Goal: Check status

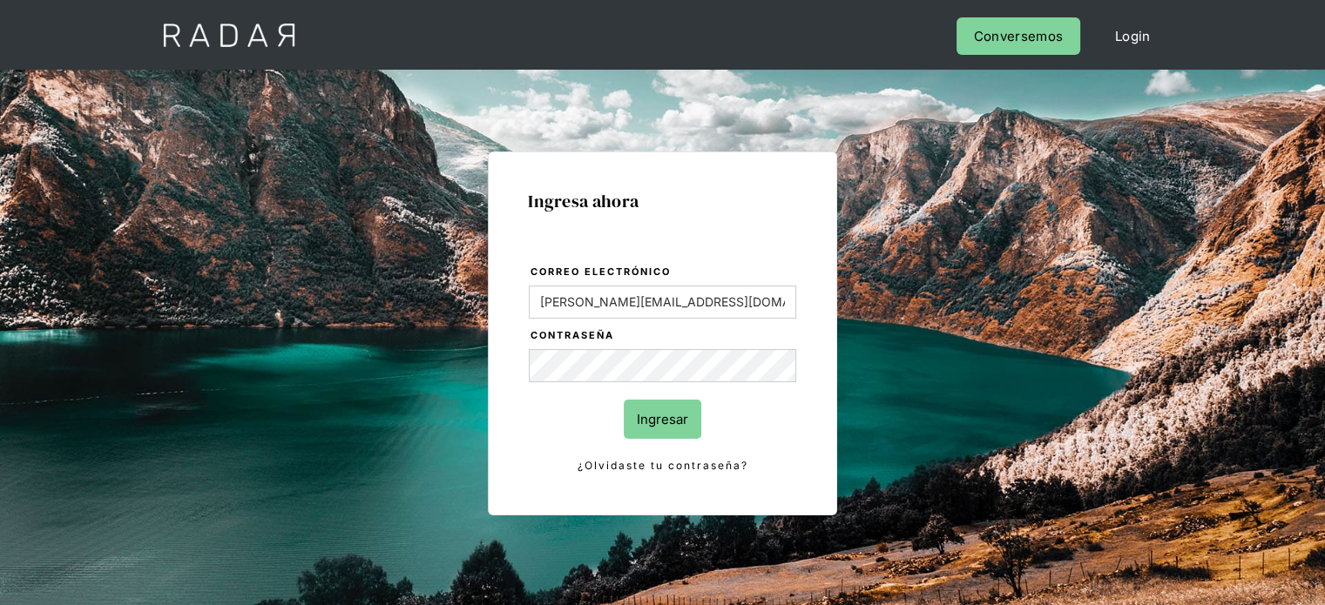
click at [644, 423] on input "Ingresar" at bounding box center [663, 419] width 78 height 39
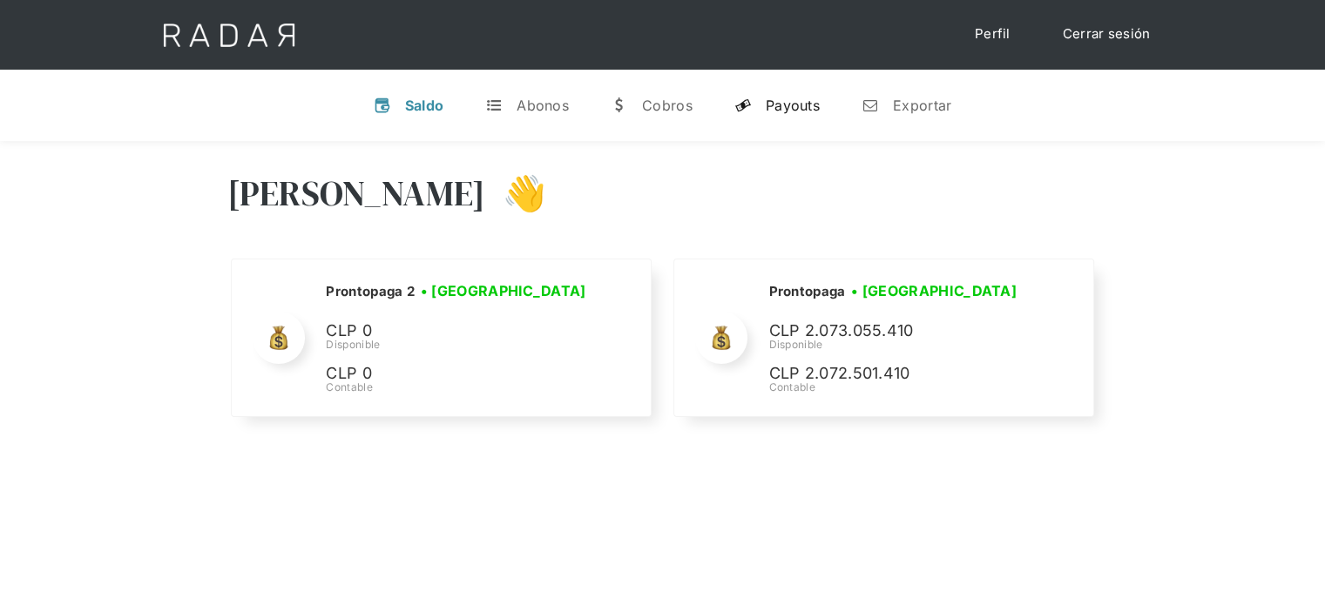
click at [784, 111] on div "Payouts" at bounding box center [792, 105] width 54 height 17
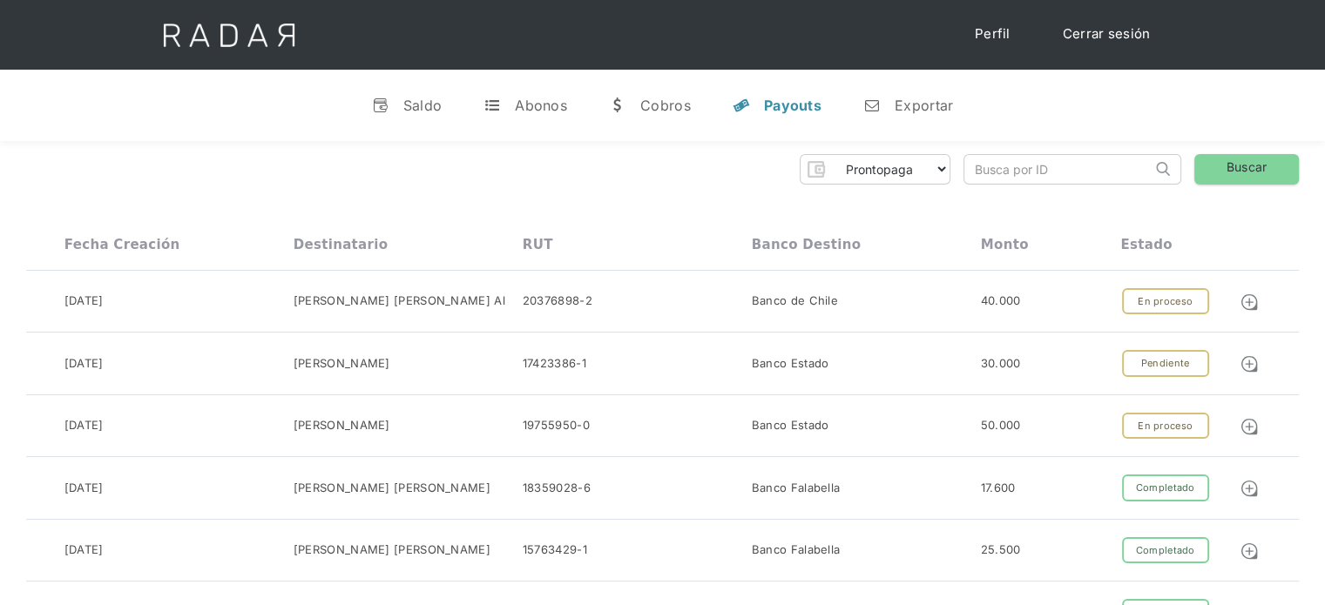
click at [990, 168] on input "search" at bounding box center [1057, 169] width 187 height 29
paste input "9a2fc0ff-82ac-4c3a-8d76-2694aad43471"
drag, startPoint x: 987, startPoint y: 169, endPoint x: 961, endPoint y: 170, distance: 26.1
click at [961, 170] on div "Prontopaga Prontopaga 2 Thank you! Your submission has been received! Oops! Som…" at bounding box center [662, 169] width 1272 height 30
click at [979, 165] on input "9a2fc0ff-82ac-4c3a-8d76-2694aad43471" at bounding box center [1057, 169] width 187 height 29
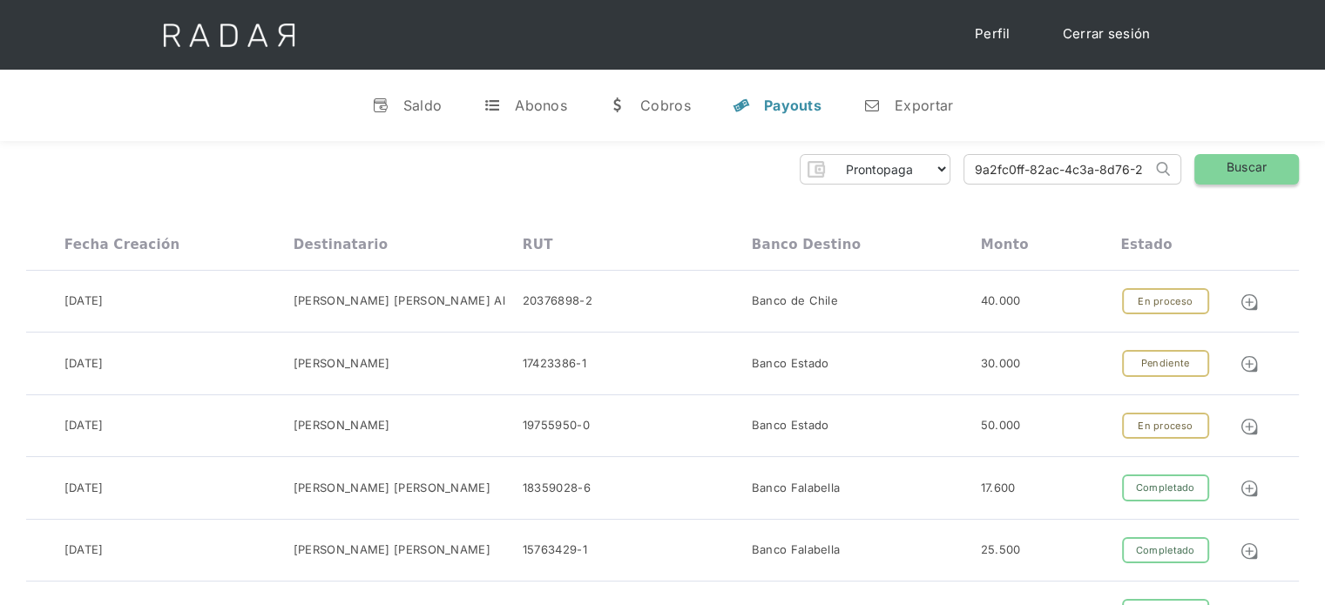
type input "9a2fc0ff-82ac-4c3a-8d76-2694aad43471"
click at [1236, 160] on link "Buscar" at bounding box center [1246, 169] width 105 height 30
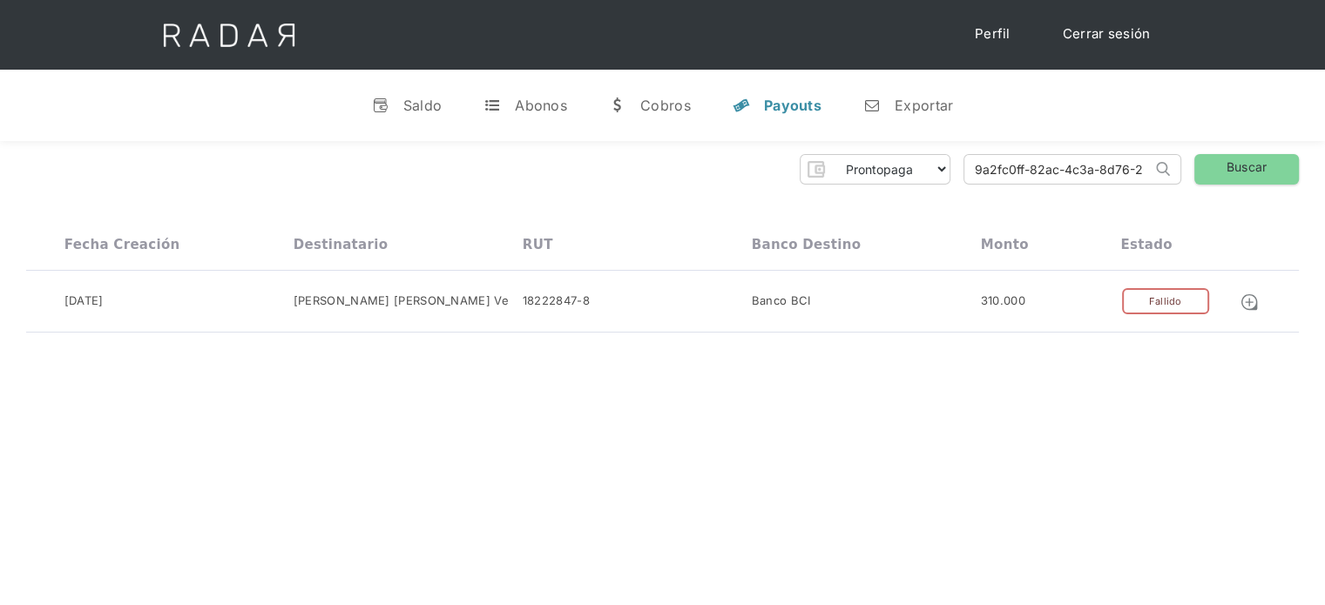
scroll to position [0, 77]
drag, startPoint x: 972, startPoint y: 166, endPoint x: 1163, endPoint y: 172, distance: 191.7
click at [1163, 172] on form "9a2fc0ff-82ac-4c3a-8d76-2694aad43471 Search" at bounding box center [1072, 169] width 218 height 30
paste input "dc3d2bbd-f485-4953-a83e-6a25081017aa"
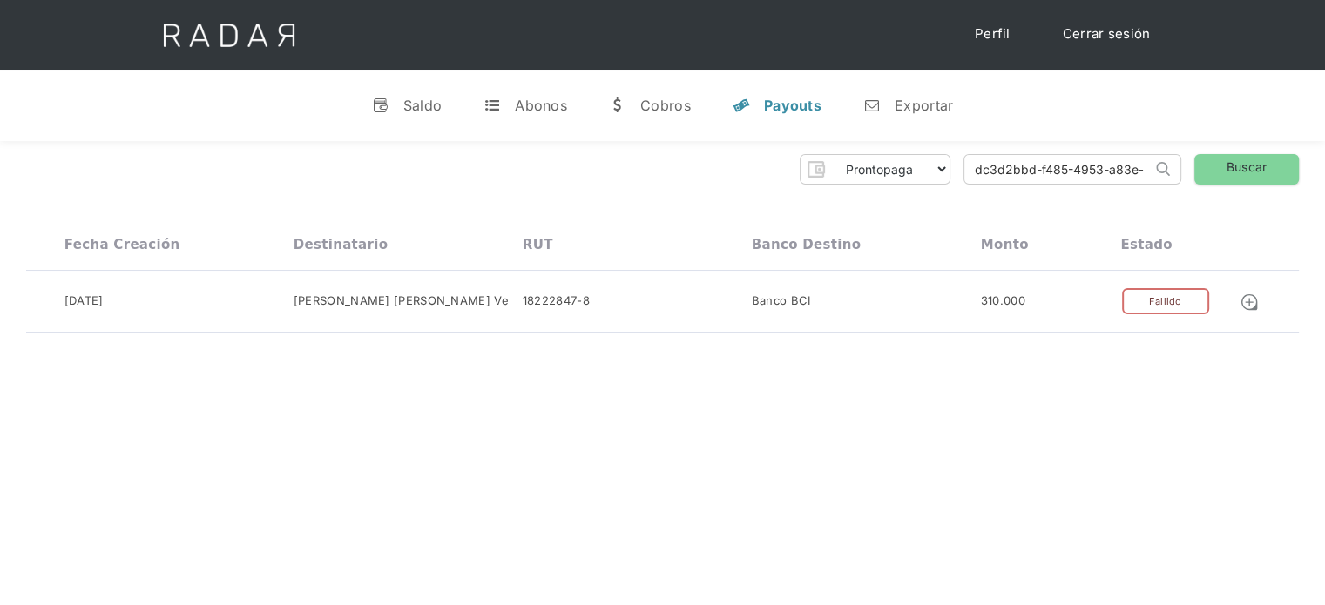
drag, startPoint x: 1089, startPoint y: 176, endPoint x: 968, endPoint y: 198, distance: 122.1
click at [968, 198] on div "Prontopaga Prontopaga 2 Thank you! Your submission has been received! Oops! Som…" at bounding box center [662, 244] width 1325 height 206
click at [977, 175] on input "dc3d2bbd-f485-4953-a83e-6a25081017aa" at bounding box center [1057, 169] width 187 height 29
click at [974, 175] on input "dc3d2bbd-f485-4953-a83e-6a25081017aa" at bounding box center [1057, 169] width 187 height 29
type input "dc3d2bbd-f485-4953-a83e-6a25081017aa"
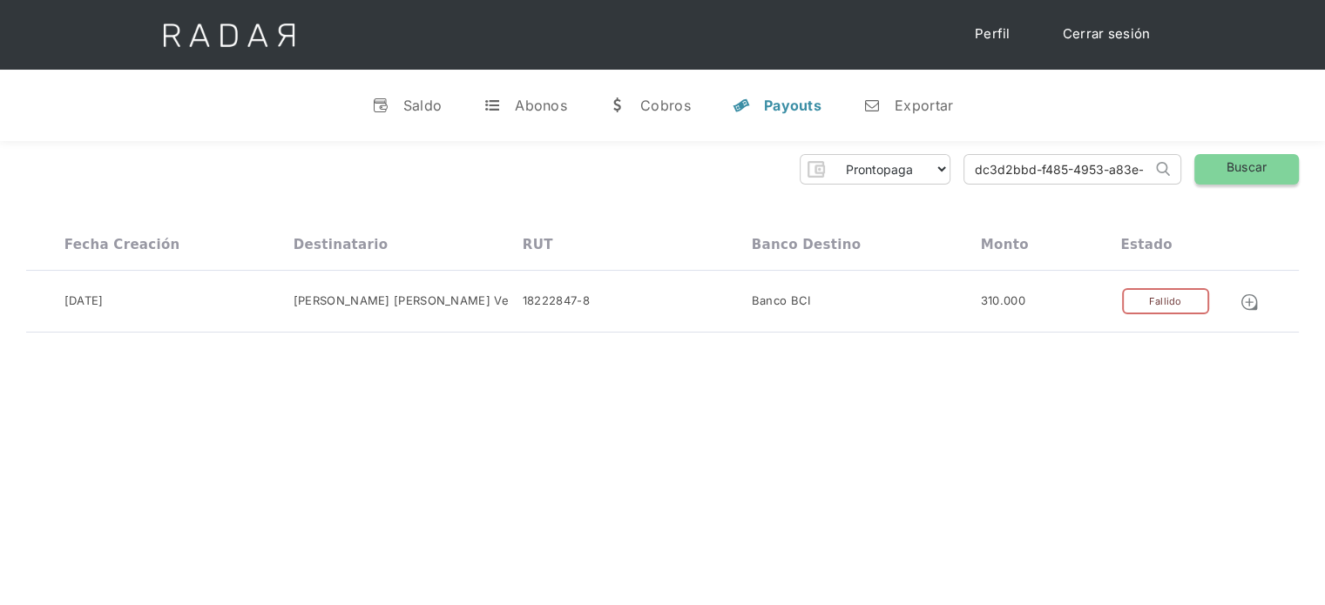
click at [1230, 167] on link "Buscar" at bounding box center [1246, 169] width 105 height 30
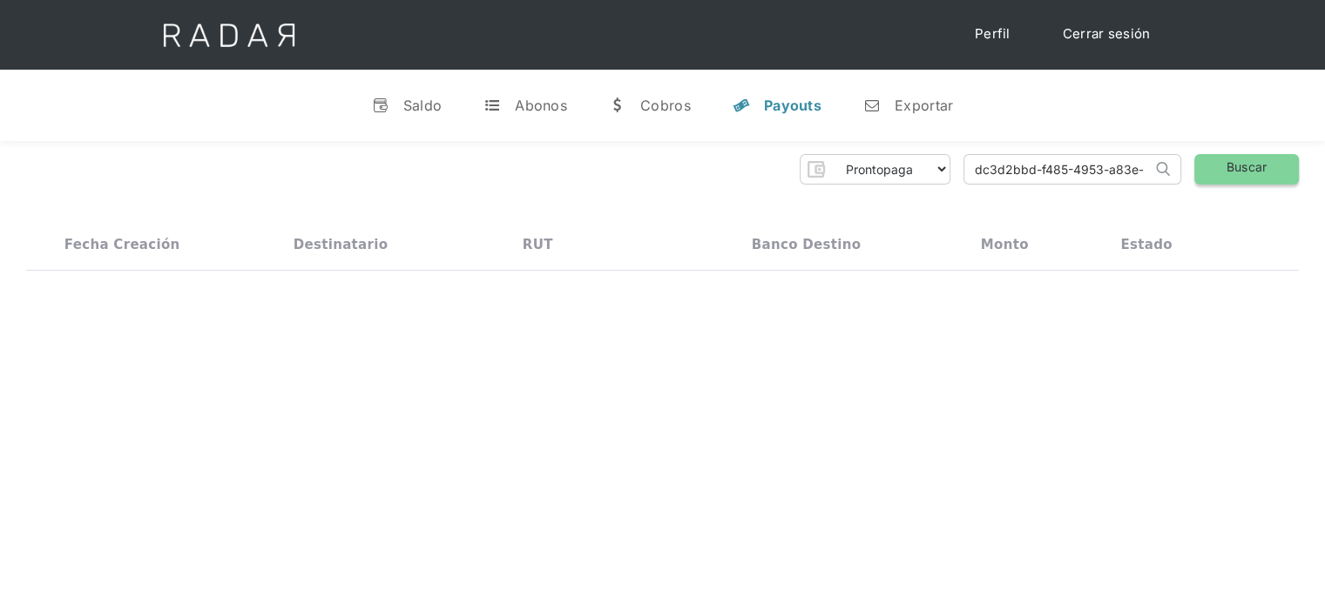
click at [1230, 167] on link "Buscar" at bounding box center [1246, 169] width 105 height 30
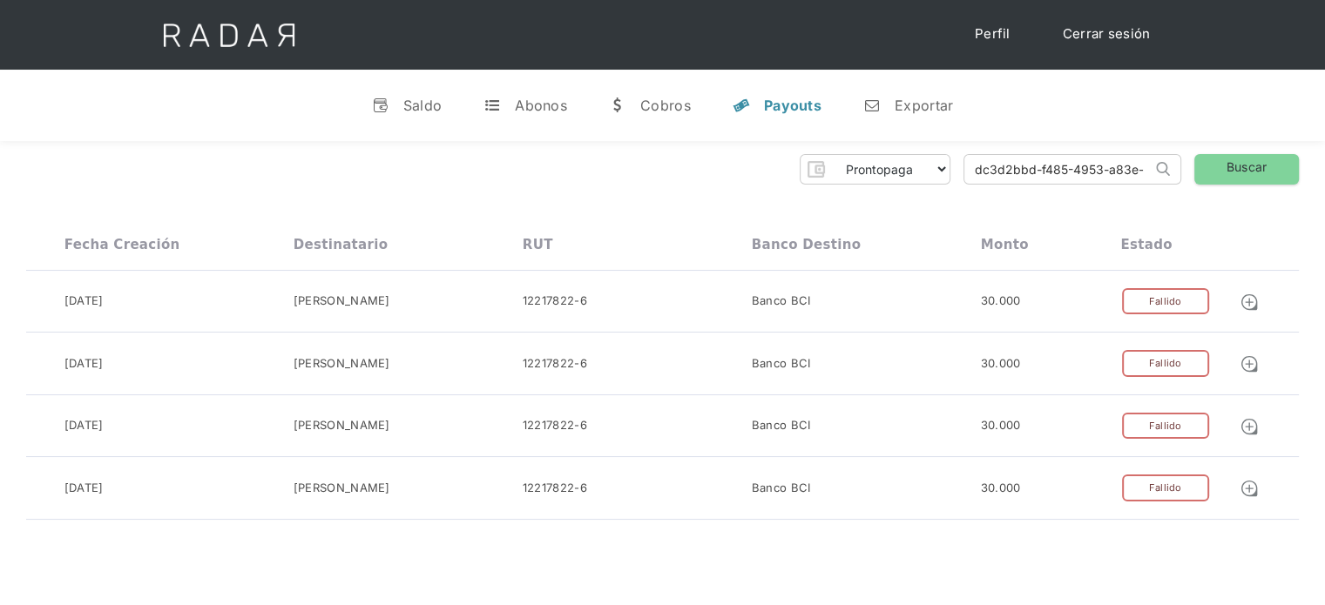
click at [1091, 34] on link "Cerrar sesión" at bounding box center [1106, 34] width 123 height 34
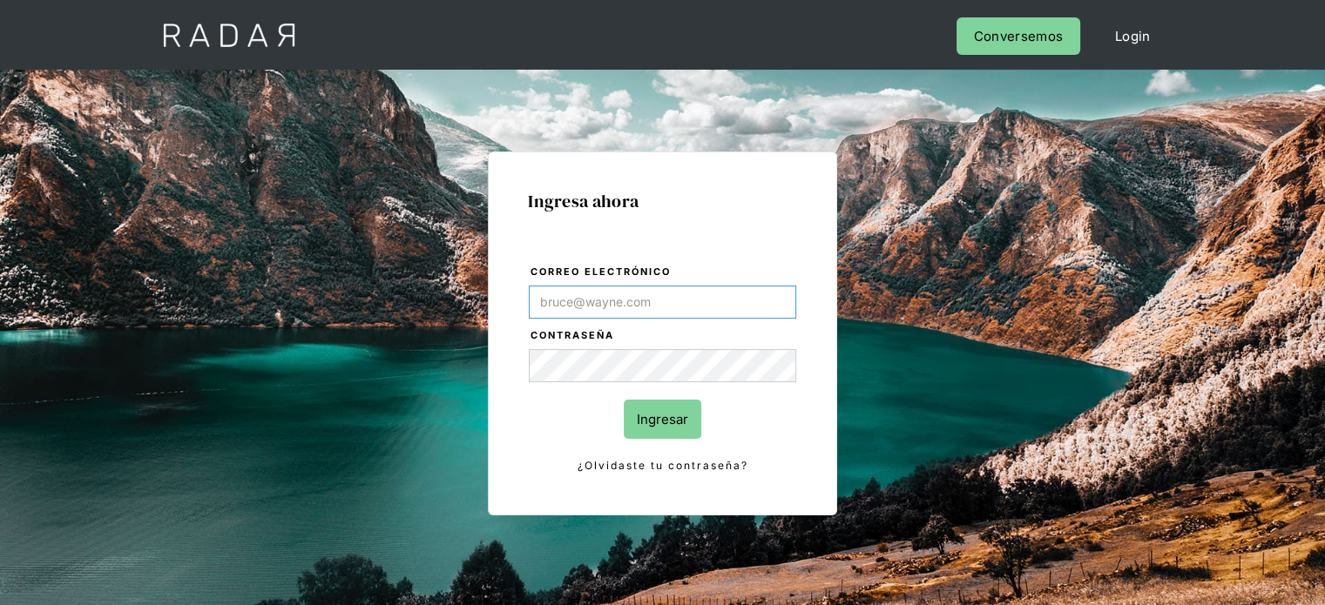
type input "[PERSON_NAME][EMAIL_ADDRESS][DOMAIN_NAME]"
click at [972, 388] on div "Ingresa ahora Correo electrónico Evans@prontopaga.com Contraseña Ingresar ¿Olvi…" at bounding box center [662, 393] width 819 height 542
